Goal: Task Accomplishment & Management: Complete application form

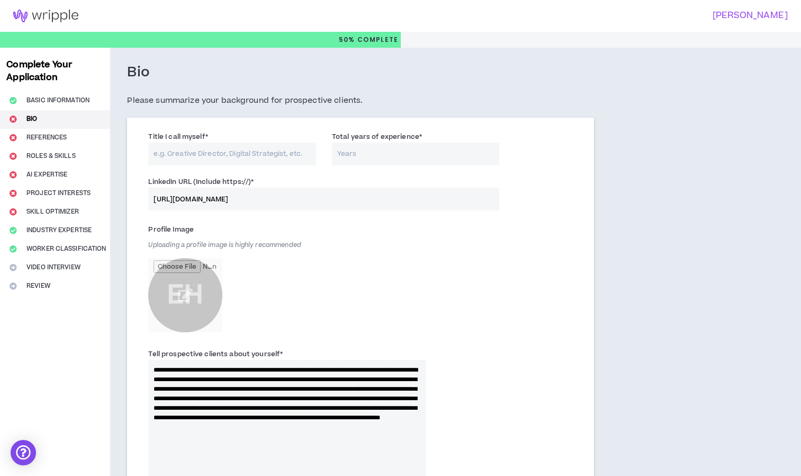
scroll to position [212, 0]
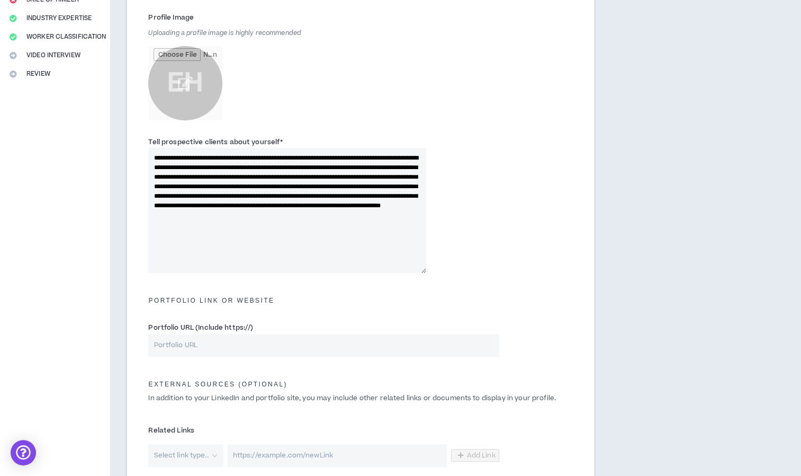
drag, startPoint x: 198, startPoint y: 237, endPoint x: 144, endPoint y: 153, distance: 100.3
click at [144, 153] on div "**********" at bounding box center [286, 204] width 293 height 137
paste textarea "**********"
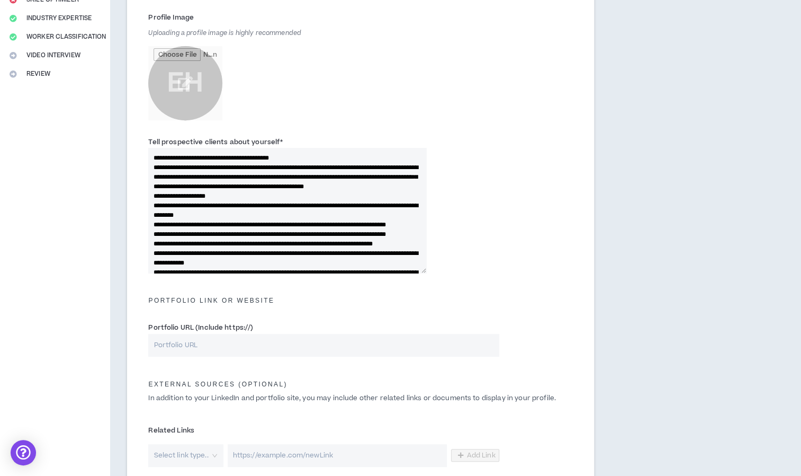
scroll to position [243, 0]
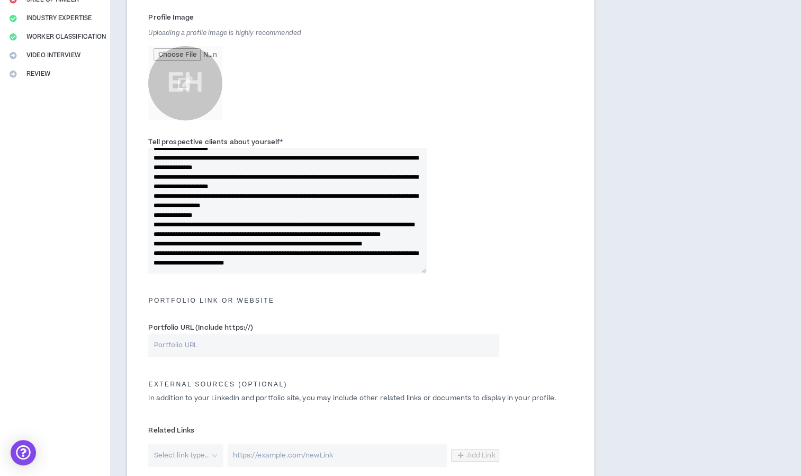
type textarea "**********"
click at [336, 346] on input "Portfolio URL (Include https://)" at bounding box center [323, 345] width 351 height 23
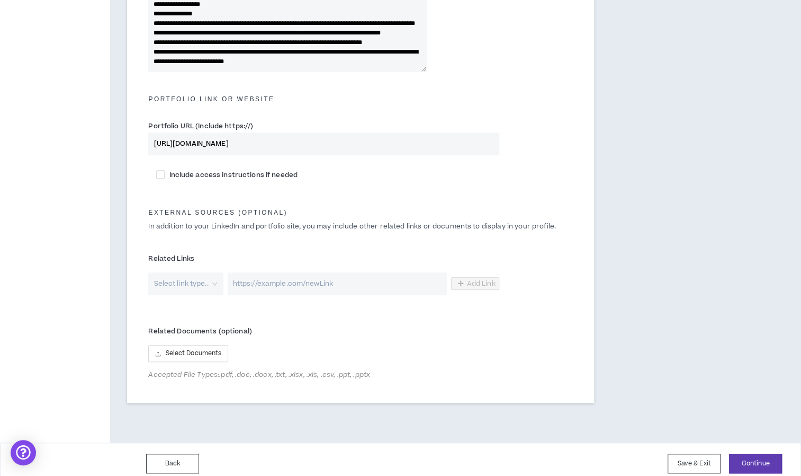
scroll to position [421, 0]
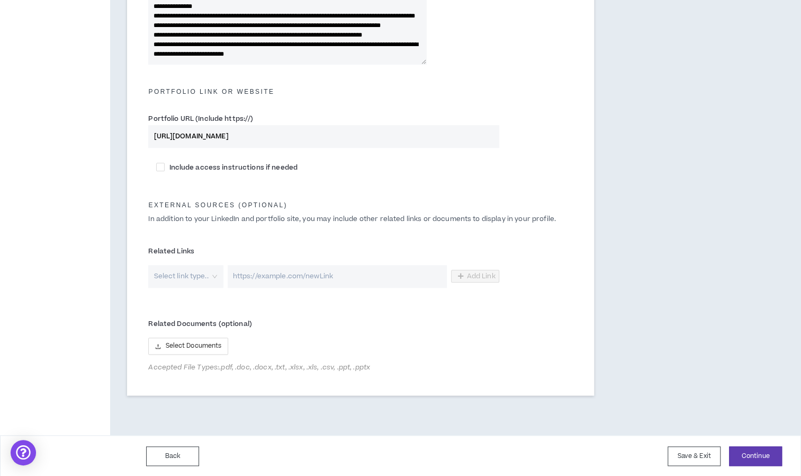
type input "[URL][DOMAIN_NAME]"
click at [756, 446] on button "Continue" at bounding box center [755, 456] width 53 height 20
click at [755, 457] on button "Continue" at bounding box center [755, 456] width 53 height 20
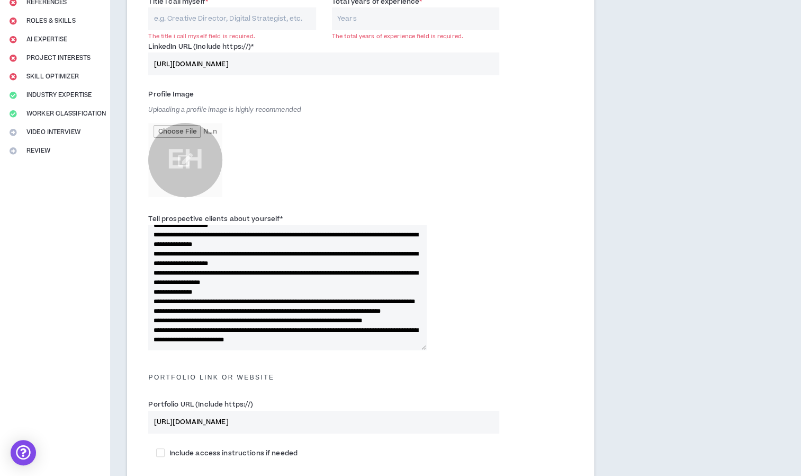
scroll to position [130, 0]
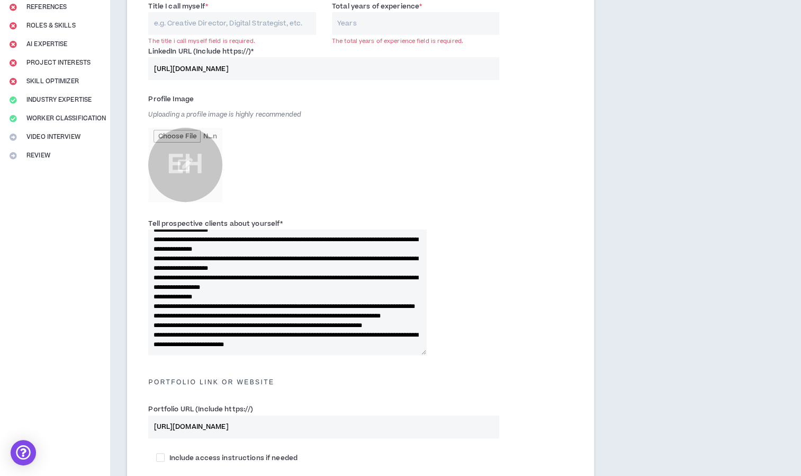
click at [445, 30] on input "Total years of experience *" at bounding box center [416, 23] width 168 height 23
type input "20"
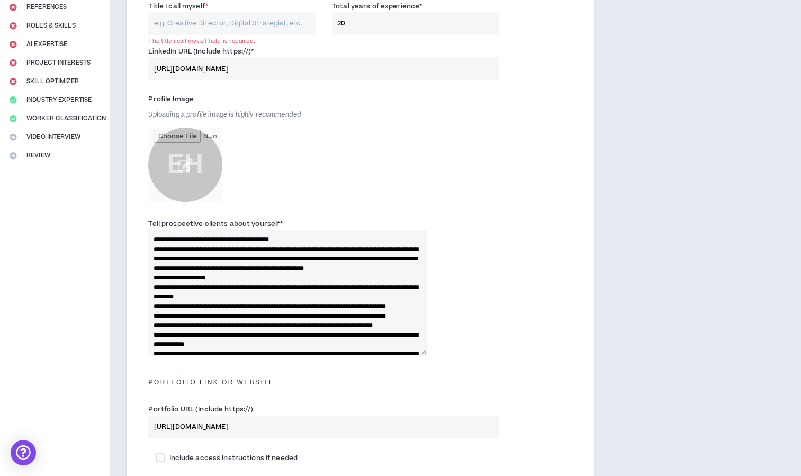
click at [276, 239] on textarea "Tell prospective clients about yourself *" at bounding box center [287, 291] width 278 height 125
click at [229, 23] on input "Title I call myself *" at bounding box center [232, 23] width 168 height 23
paste input "Marketing Measurement & Analytics Strategist"
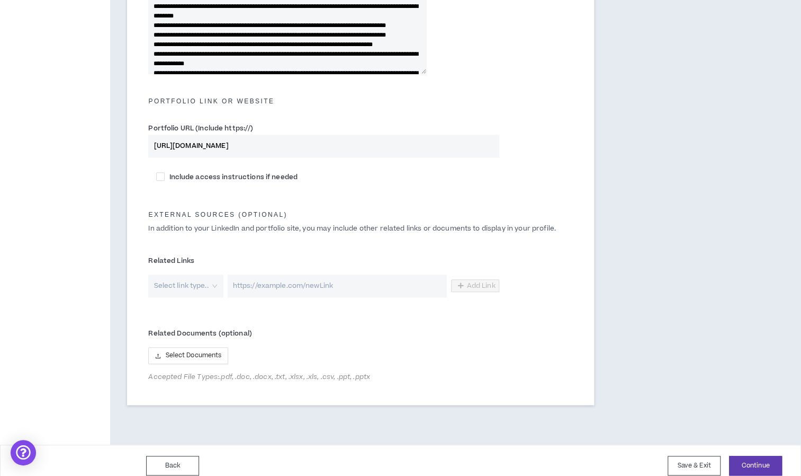
scroll to position [421, 0]
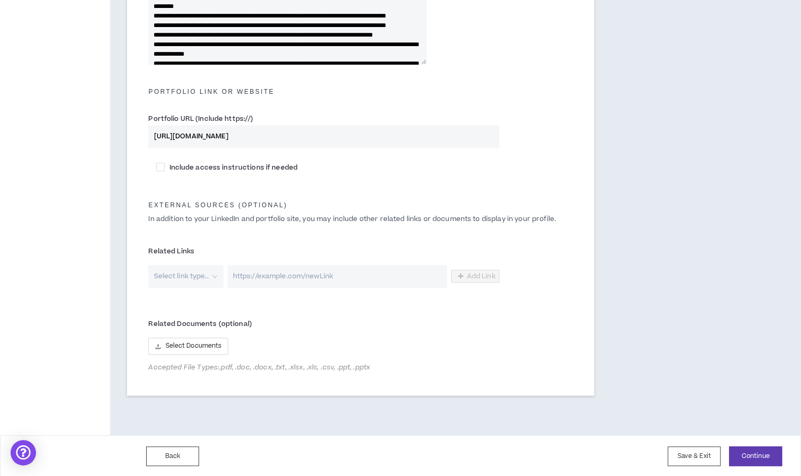
type input "Marketing Measurement & Analytics Strategist"
click at [757, 442] on div "Back Save & Exit Continue Save & Exit" at bounding box center [400, 456] width 801 height 42
click at [755, 453] on button "Continue" at bounding box center [755, 456] width 53 height 20
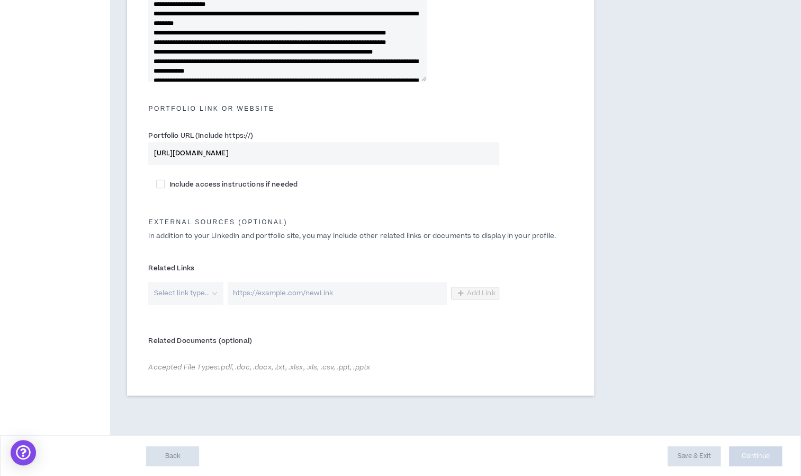
scroll to position [421, 0]
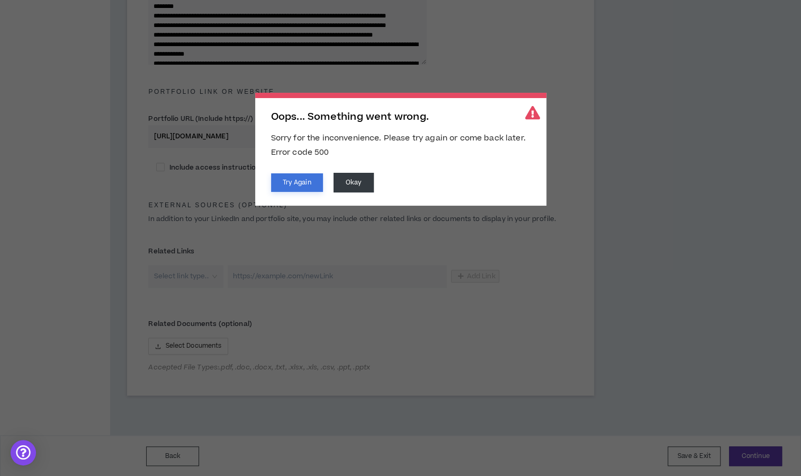
click at [295, 185] on button "Try Again" at bounding box center [297, 182] width 52 height 19
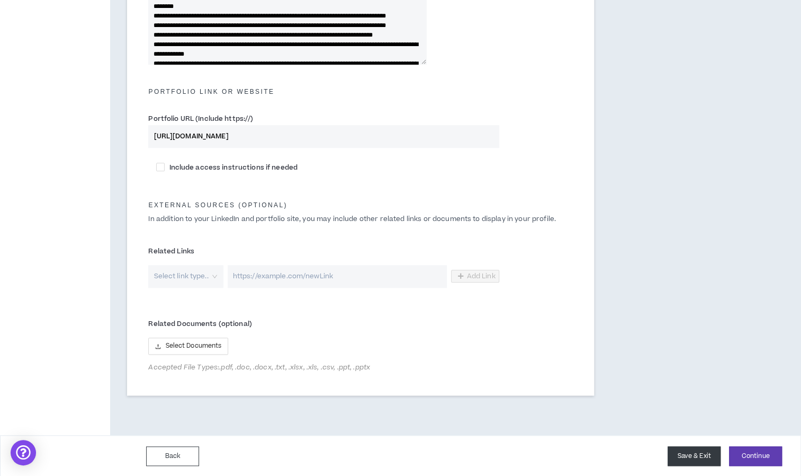
click at [693, 454] on button "Save & Exit" at bounding box center [694, 456] width 53 height 20
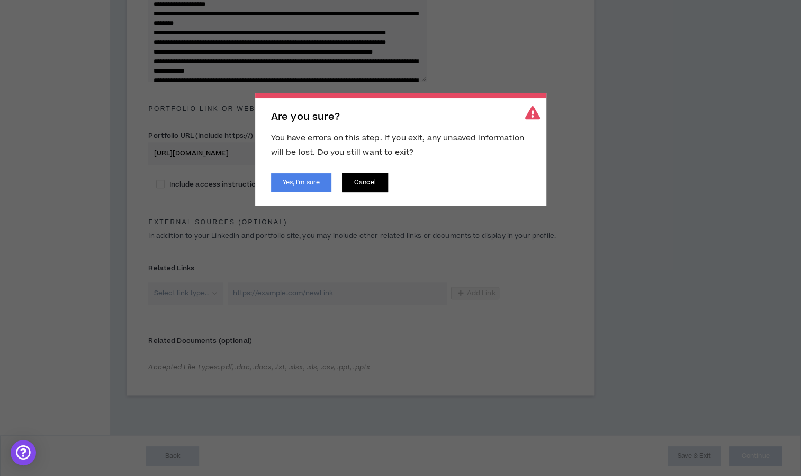
click at [363, 181] on button "Cancel" at bounding box center [365, 183] width 46 height 20
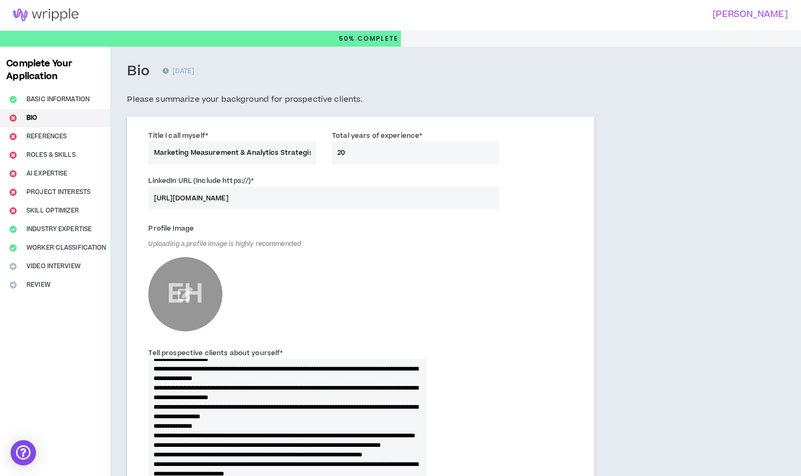
scroll to position [0, 0]
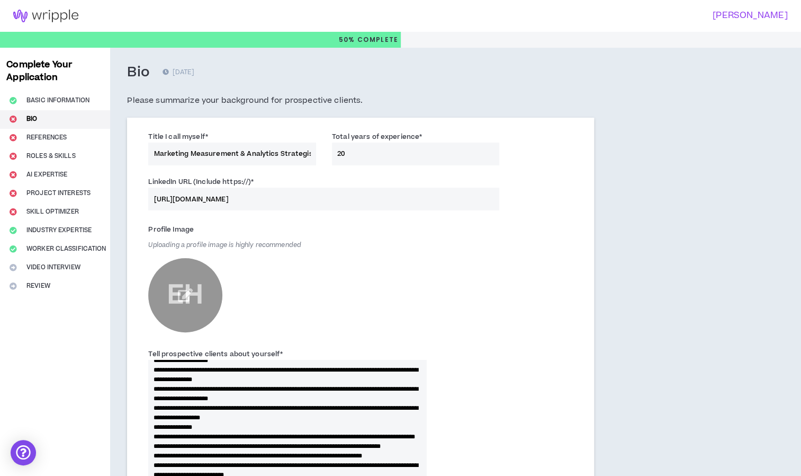
click at [54, 139] on div "Complete Your Application Basic Information Bio References Roles & Skills AI Ex…" at bounding box center [55, 443] width 110 height 791
click at [65, 104] on div "Complete Your Application Basic Information Bio References Roles & Skills AI Ex…" at bounding box center [55, 443] width 110 height 791
click at [765, 14] on h3 "[PERSON_NAME]" at bounding box center [591, 16] width 394 height 10
